Goal: Navigation & Orientation: Find specific page/section

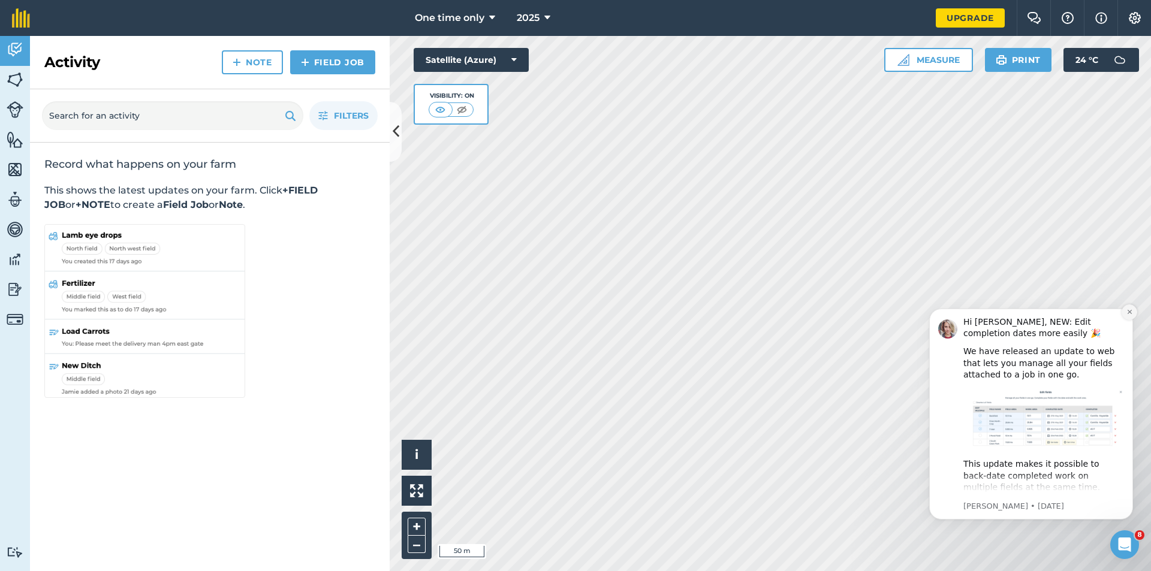
click at [1128, 313] on icon "Dismiss notification" at bounding box center [1129, 312] width 4 height 4
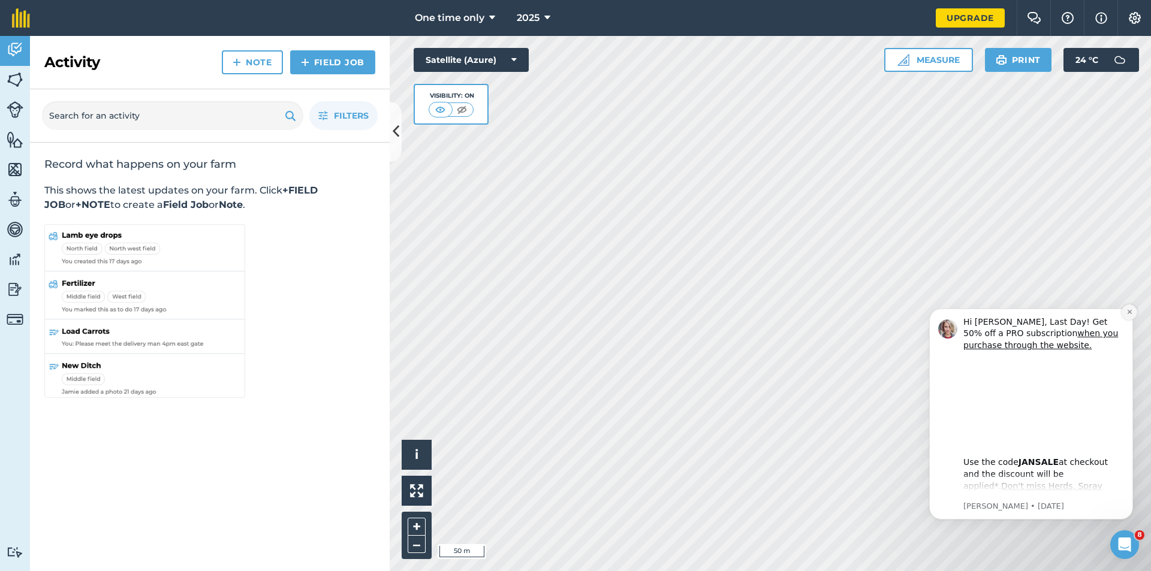
click at [1136, 311] on button "Dismiss notification" at bounding box center [1130, 313] width 16 height 16
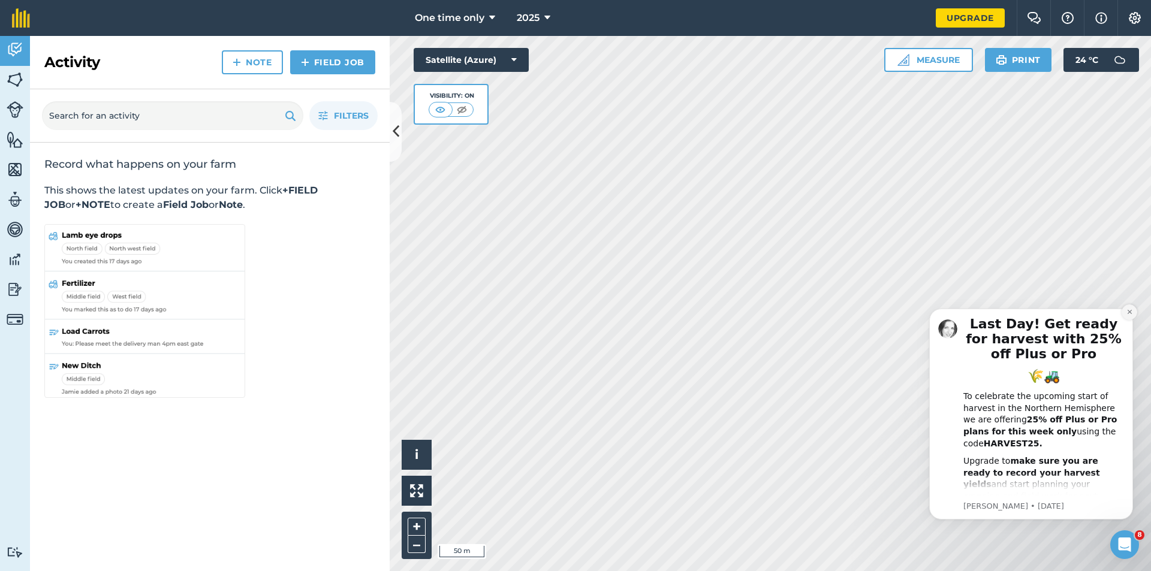
click at [1133, 312] on button "Dismiss notification" at bounding box center [1130, 313] width 16 height 16
